Goal: Task Accomplishment & Management: Complete application form

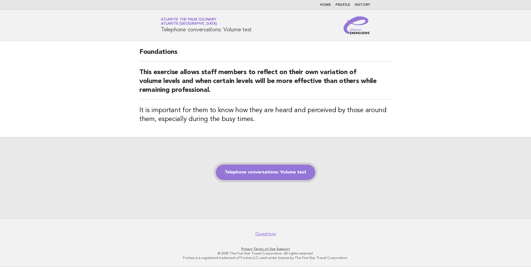
click at [273, 173] on link "Telephone conversations: Volume test" at bounding box center [265, 173] width 99 height 16
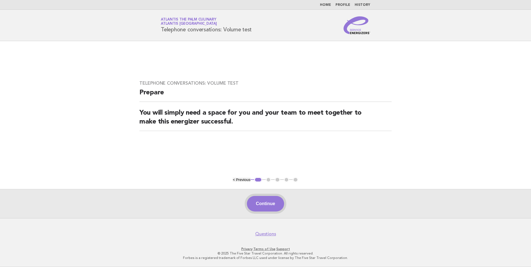
click at [270, 198] on button "Continue" at bounding box center [265, 204] width 37 height 16
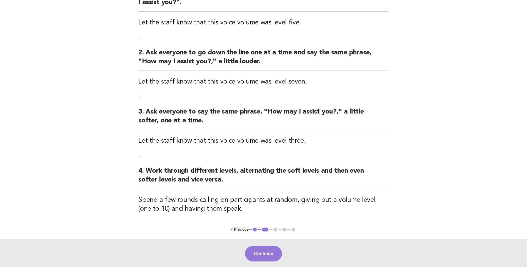
scroll to position [111, 0]
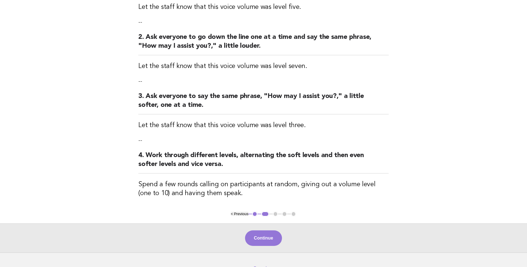
click at [268, 235] on button "Continue" at bounding box center [263, 238] width 37 height 16
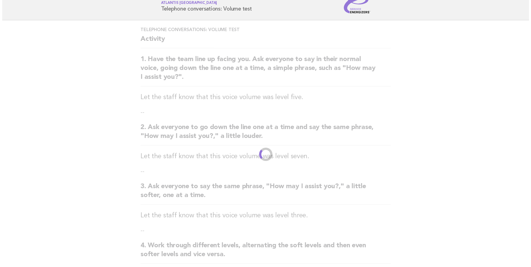
scroll to position [0, 0]
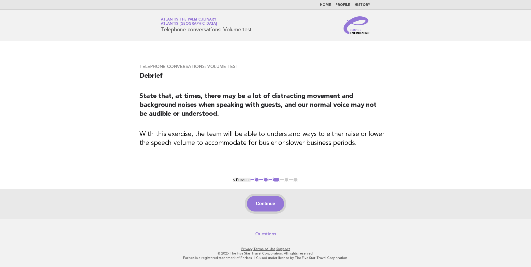
click at [264, 202] on button "Continue" at bounding box center [265, 204] width 37 height 16
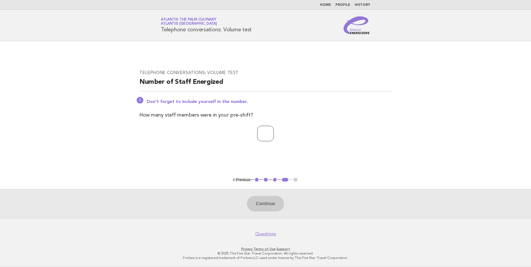
click at [258, 134] on input "number" at bounding box center [265, 134] width 17 height 16
type input "**"
click at [269, 203] on button "Continue" at bounding box center [265, 204] width 37 height 16
